Goal: Information Seeking & Learning: Learn about a topic

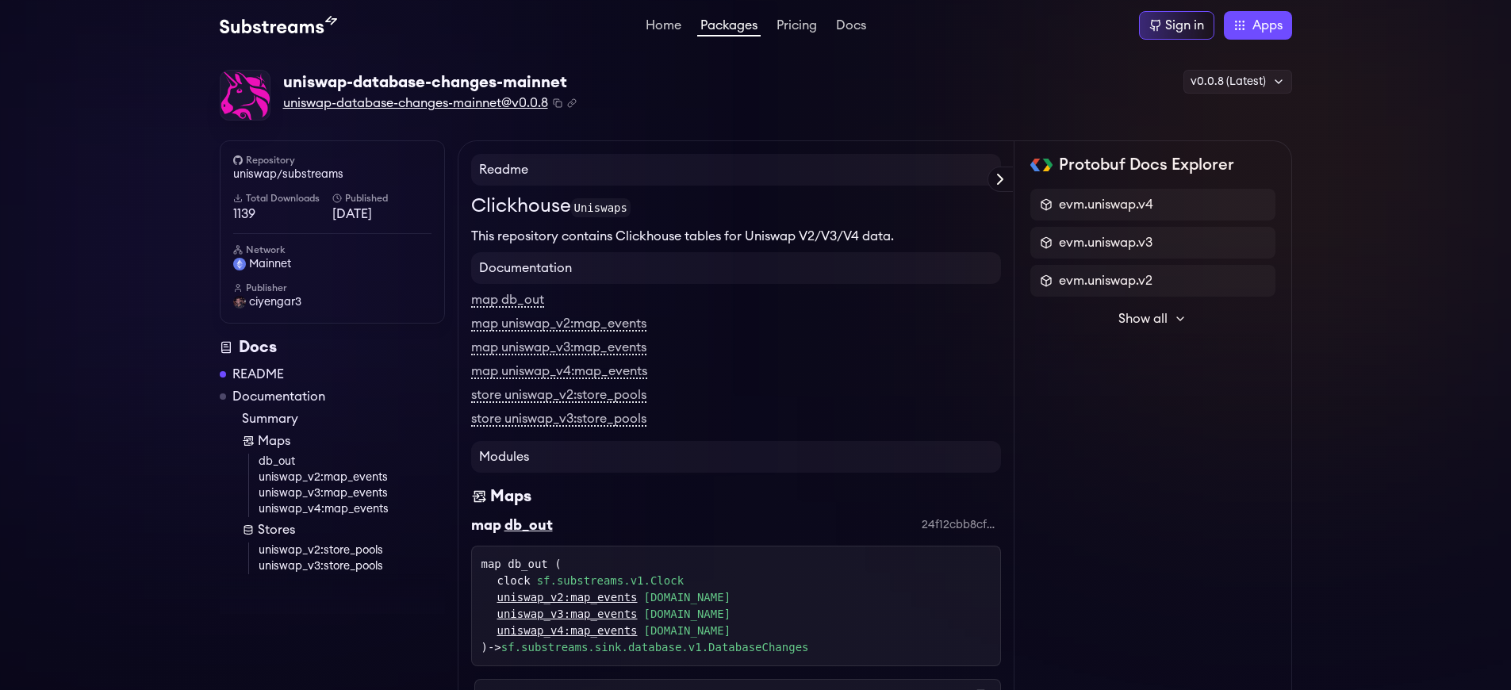
click at [417, 103] on span "uniswap-database-changes-mainnet@v0.0.8" at bounding box center [415, 103] width 265 height 19
click at [332, 174] on link "uniswap/substreams" at bounding box center [332, 175] width 198 height 16
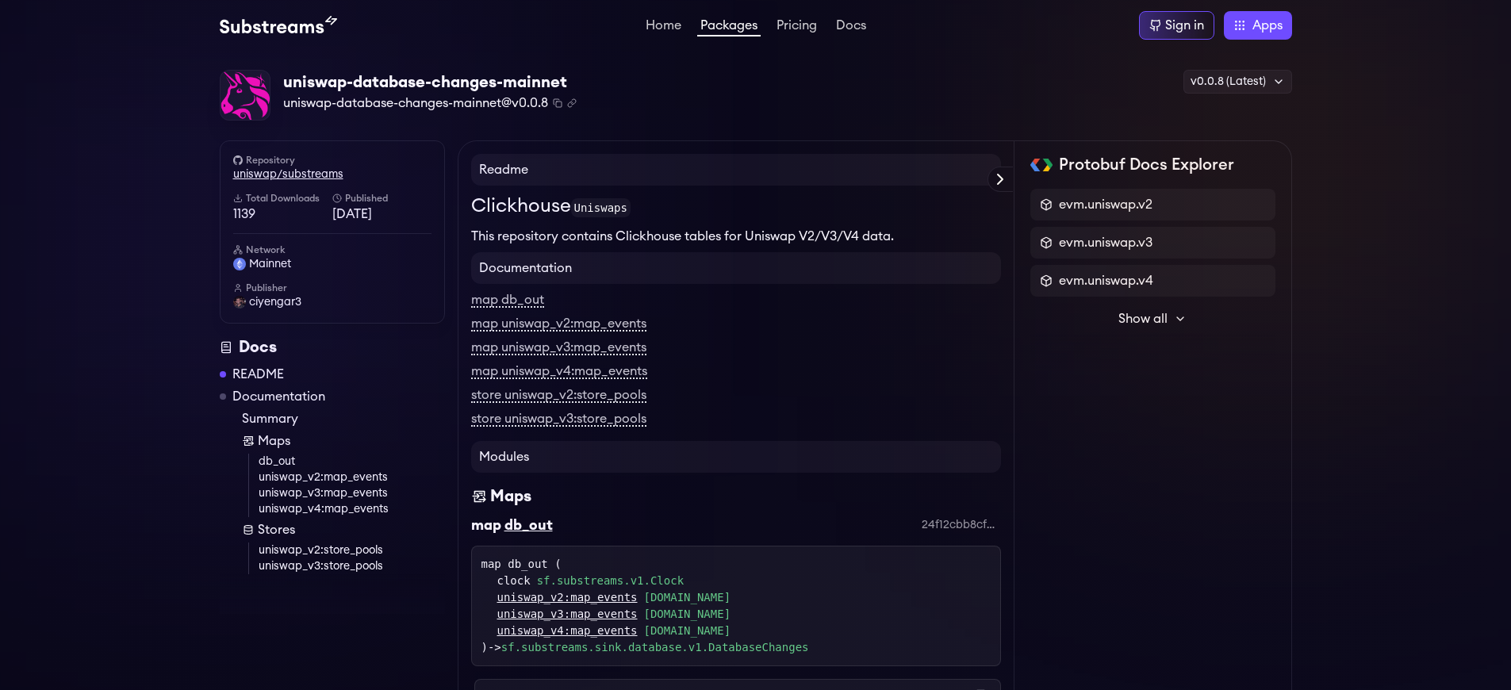
click at [332, 174] on link "uniswap/substreams" at bounding box center [332, 175] width 198 height 16
